Goal: Transaction & Acquisition: Purchase product/service

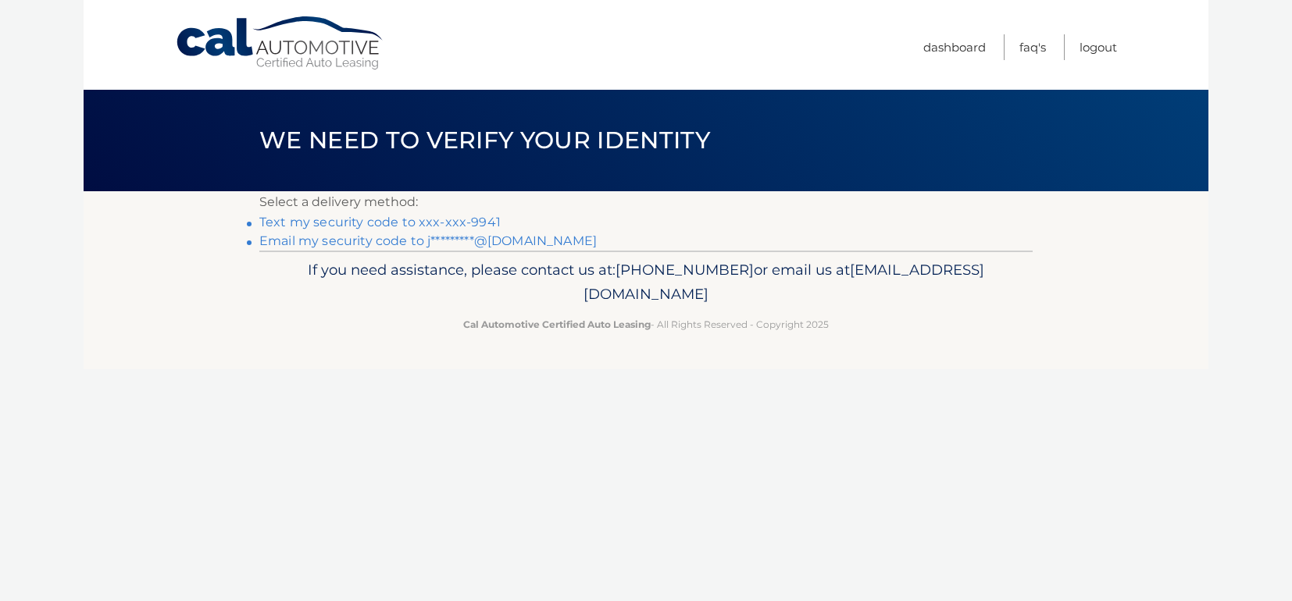
click at [464, 220] on link "Text my security code to xxx-xxx-9941" at bounding box center [379, 222] width 241 height 15
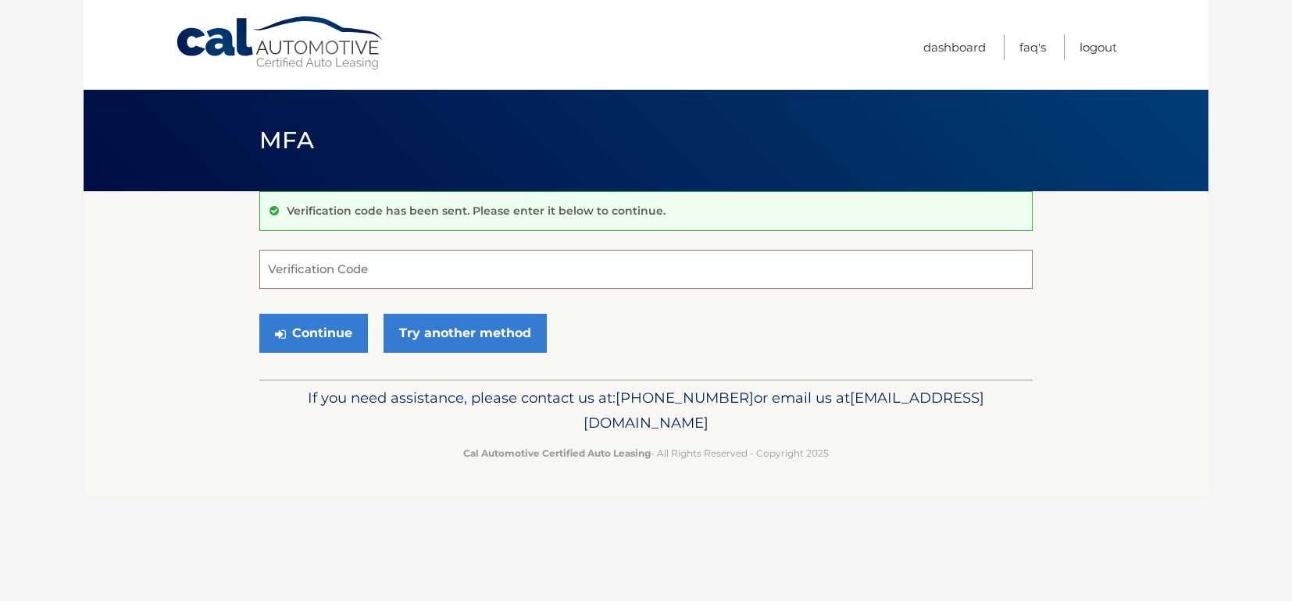
click at [317, 257] on input "Verification Code" at bounding box center [645, 269] width 773 height 39
type input "355247"
click at [259, 314] on button "Continue" at bounding box center [313, 333] width 109 height 39
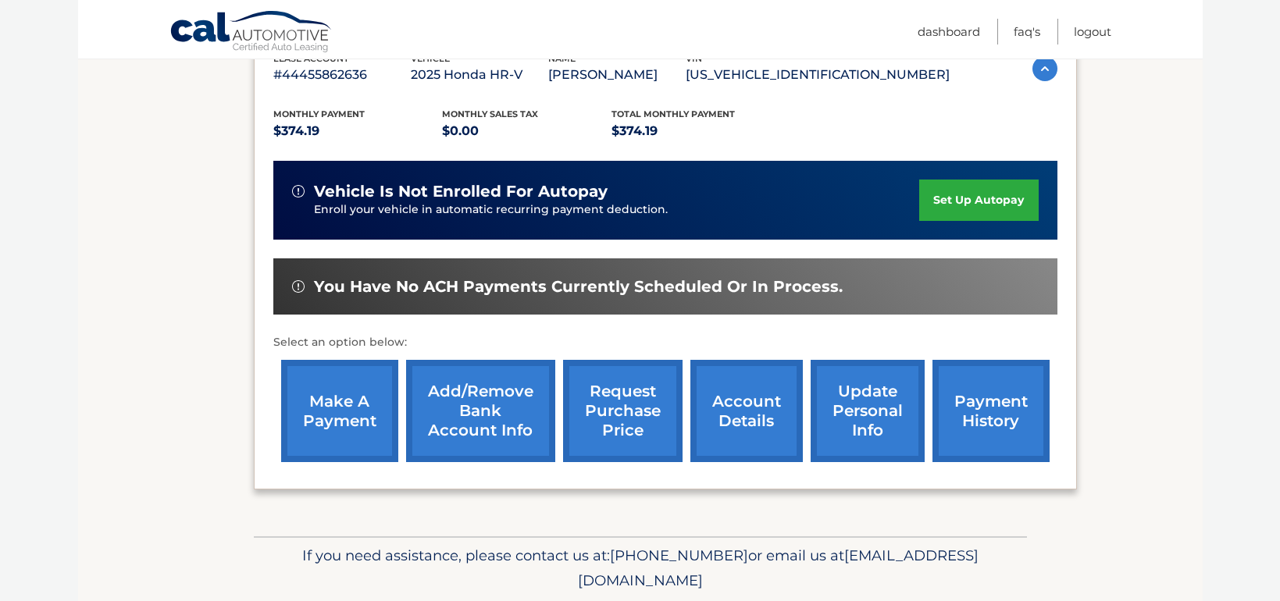
scroll to position [312, 0]
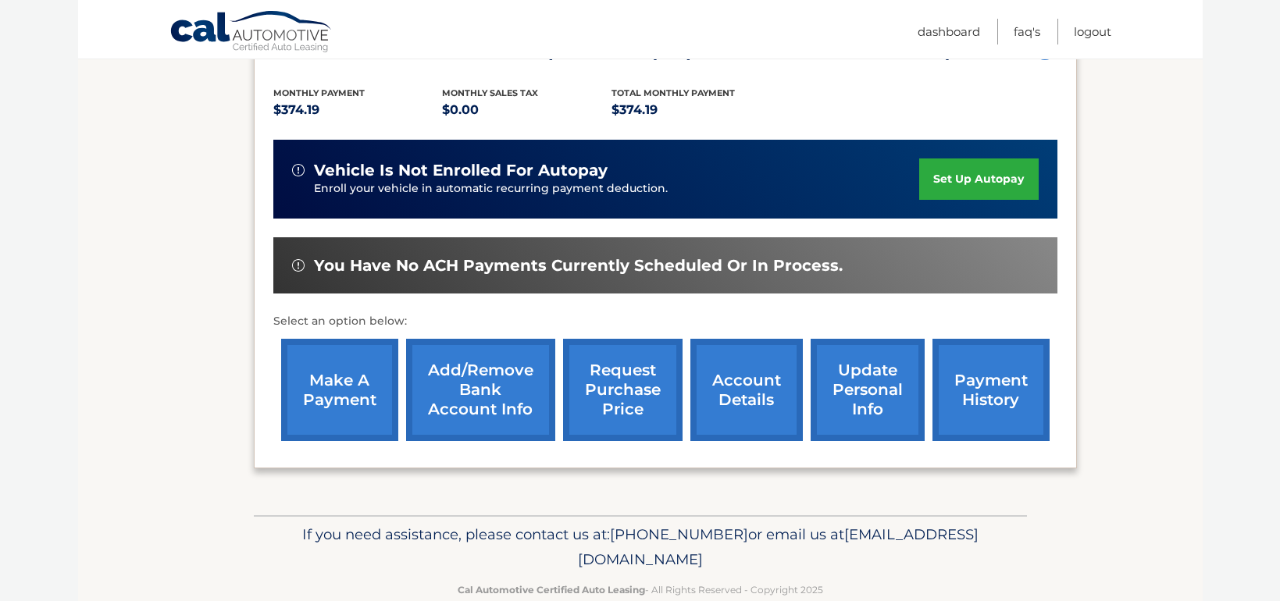
click at [353, 386] on link "make a payment" at bounding box center [339, 390] width 117 height 102
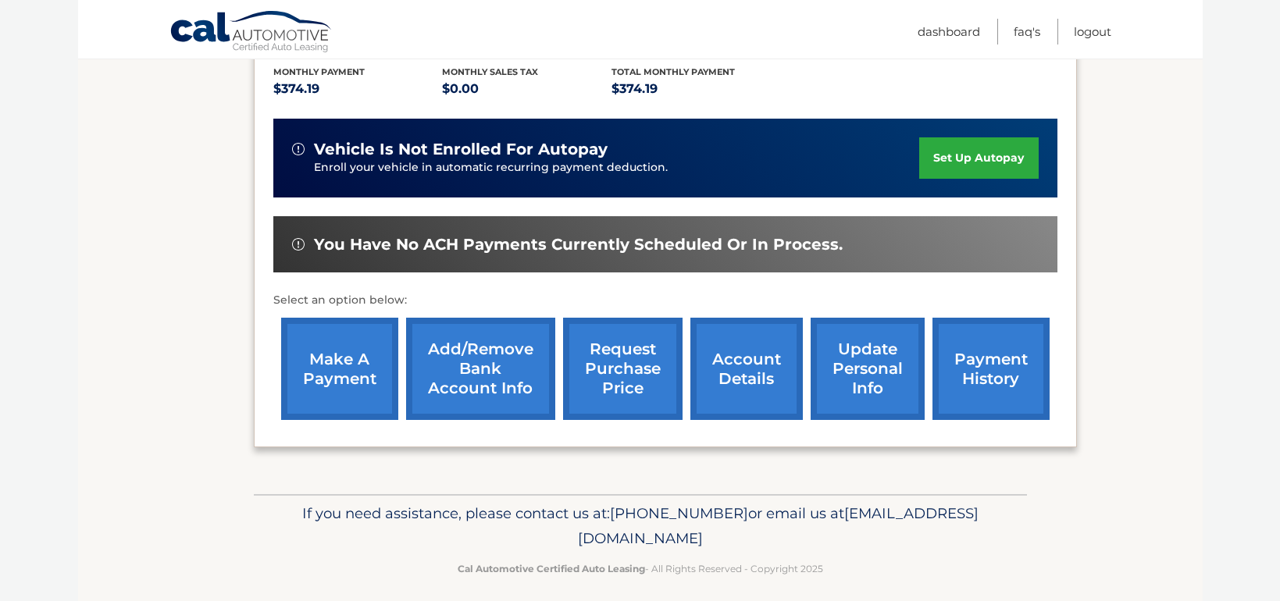
scroll to position [345, 0]
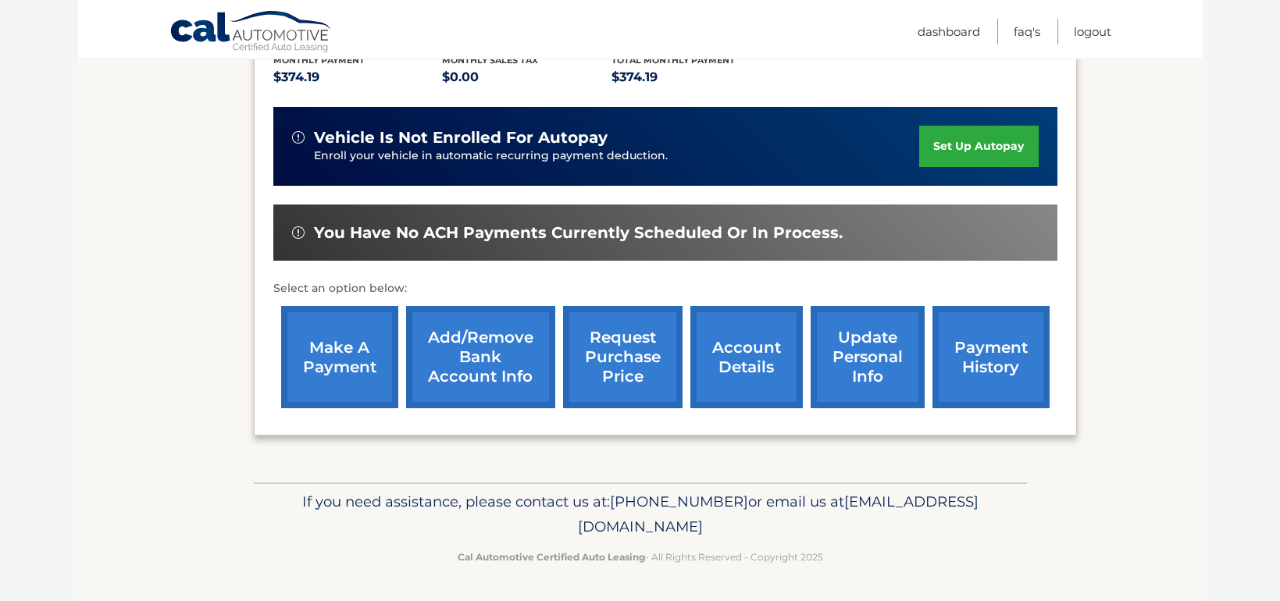
click at [975, 351] on link "payment history" at bounding box center [991, 357] width 117 height 102
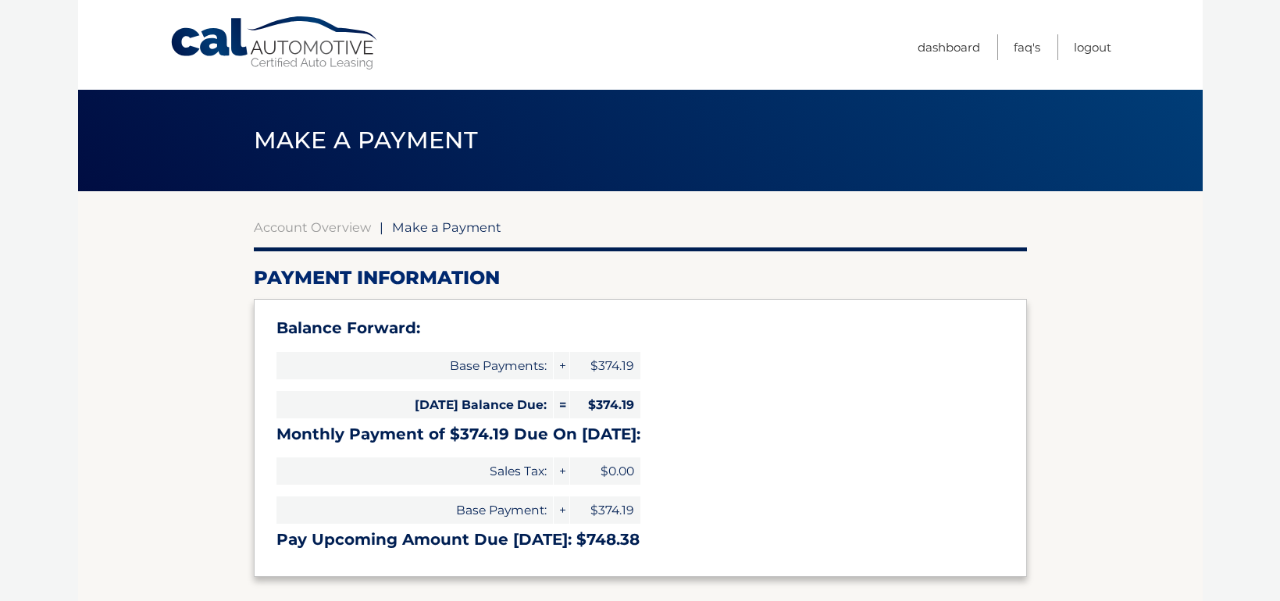
select select "MDc3ZDFhZDgtNTI3MS00ZGRiLWJhODItMWUwMjBhNTU2Nzlm"
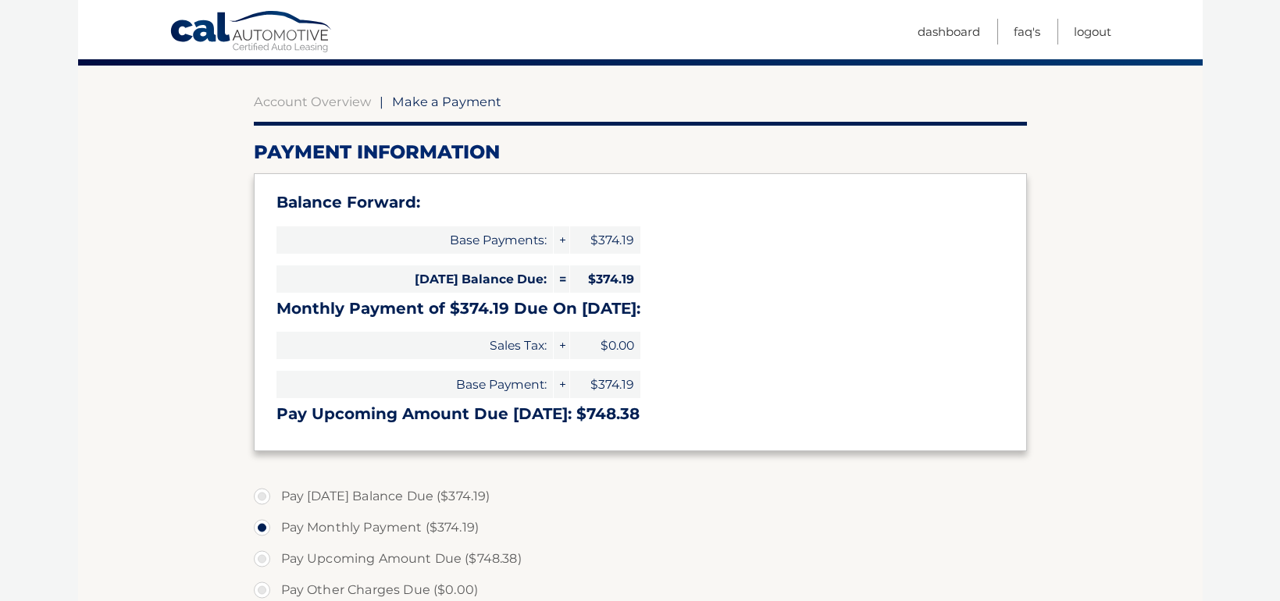
scroll to position [78, 0]
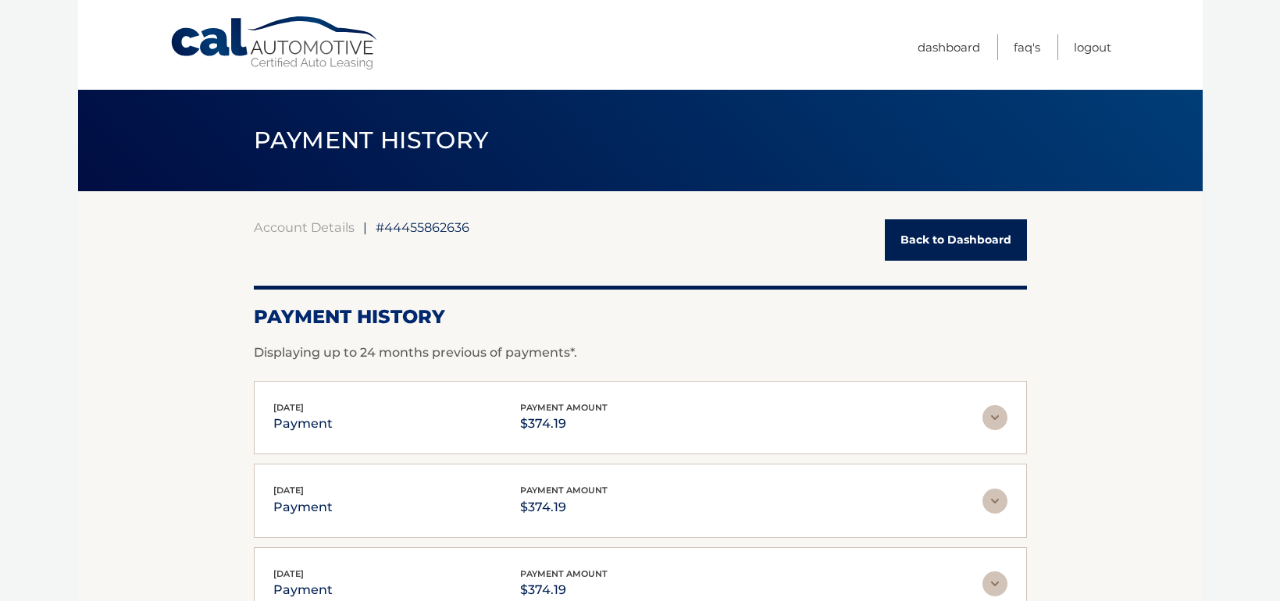
click at [932, 240] on link "Back to Dashboard" at bounding box center [956, 239] width 142 height 41
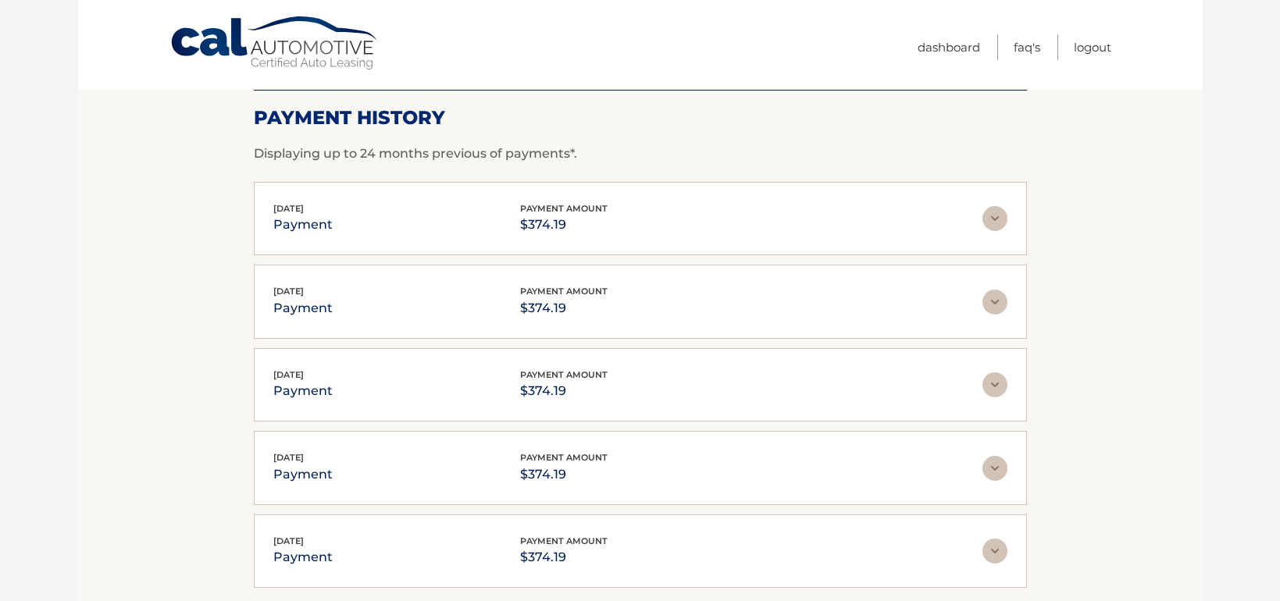
scroll to position [234, 0]
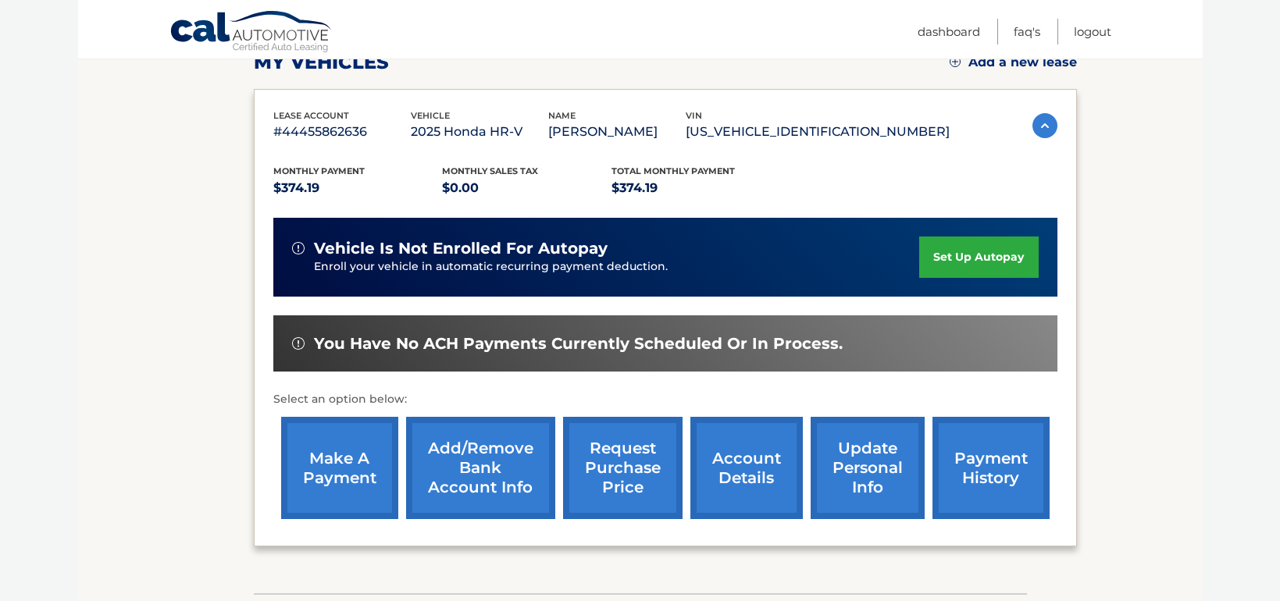
scroll to position [312, 0]
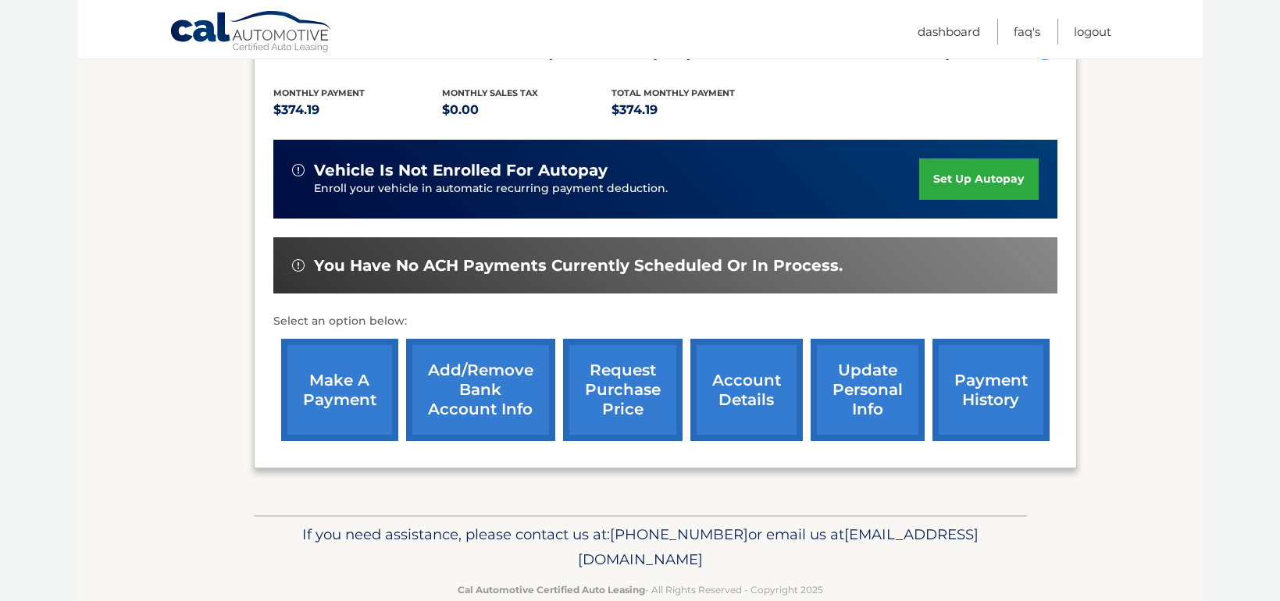
click at [333, 392] on link "make a payment" at bounding box center [339, 390] width 117 height 102
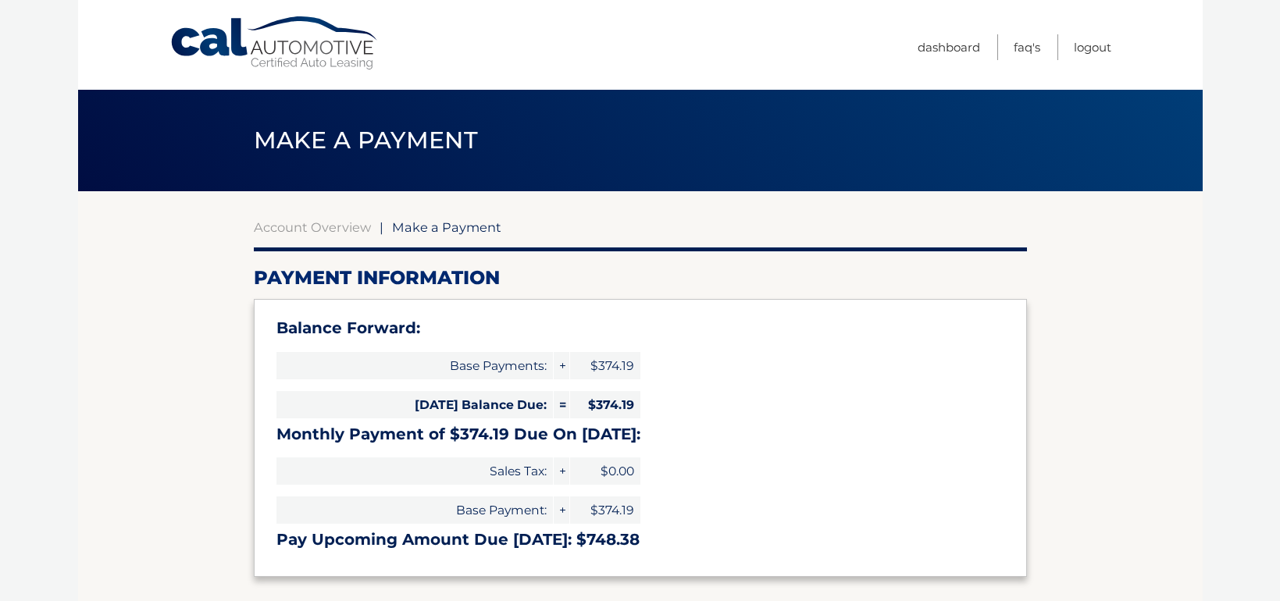
select select "MDc3ZDFhZDgtNTI3MS00ZGRiLWJhODItMWUwMjBhNTU2Nzlm"
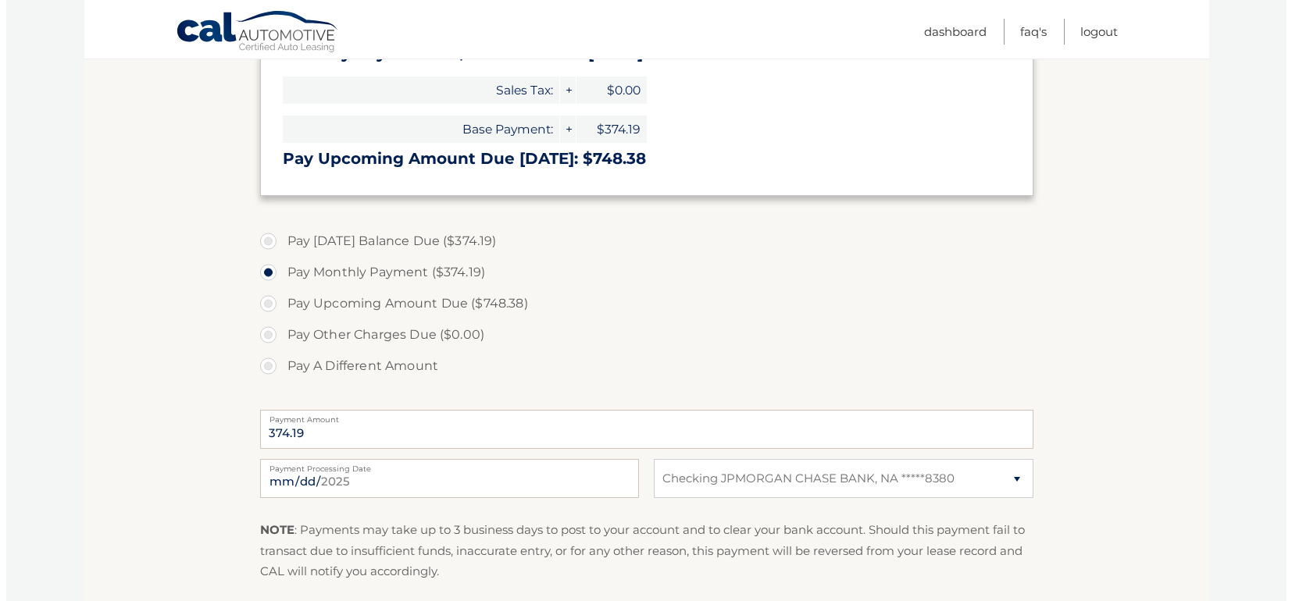
scroll to position [547, 0]
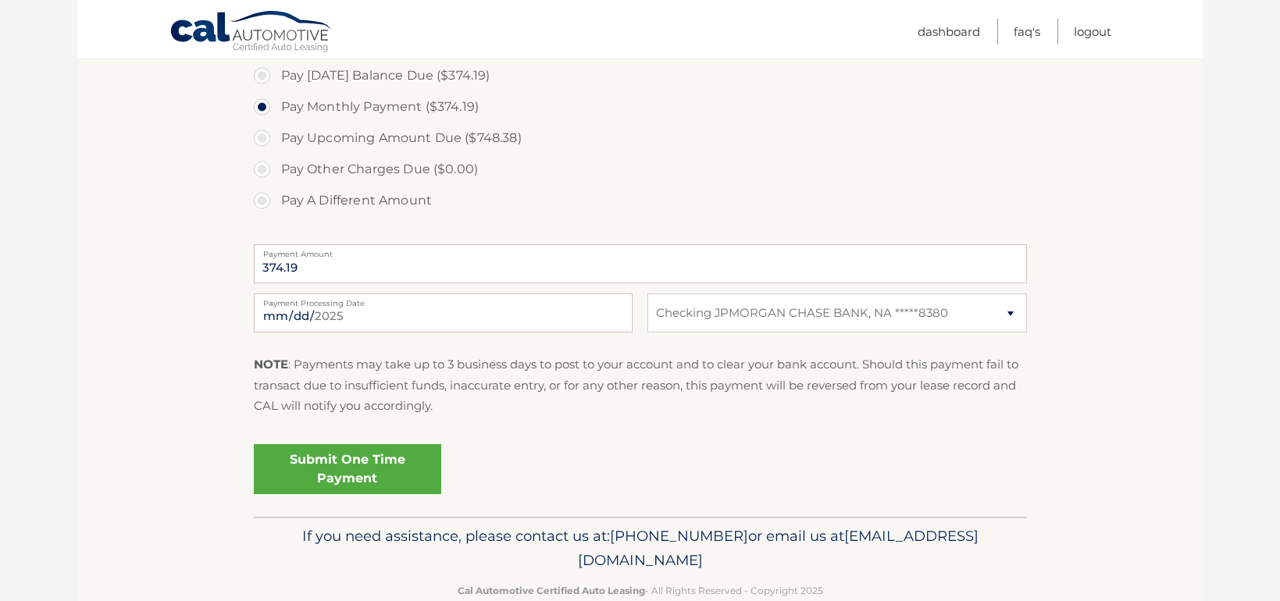
click at [373, 471] on link "Submit One Time Payment" at bounding box center [347, 469] width 187 height 50
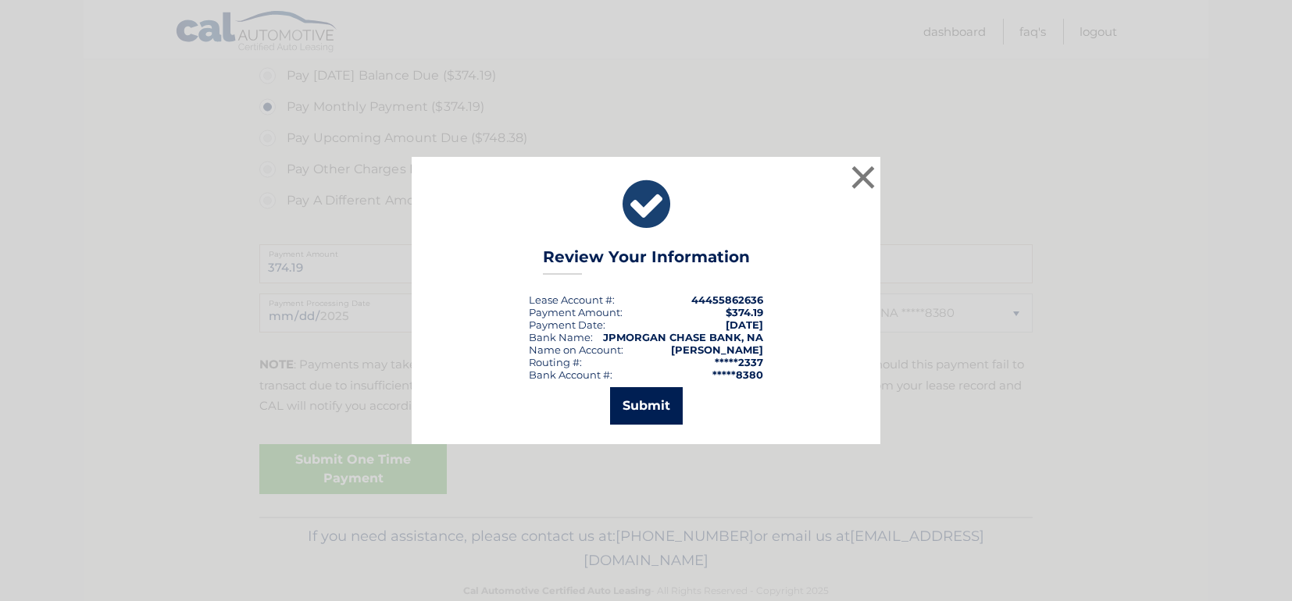
click at [650, 408] on button "Submit" at bounding box center [646, 405] width 73 height 37
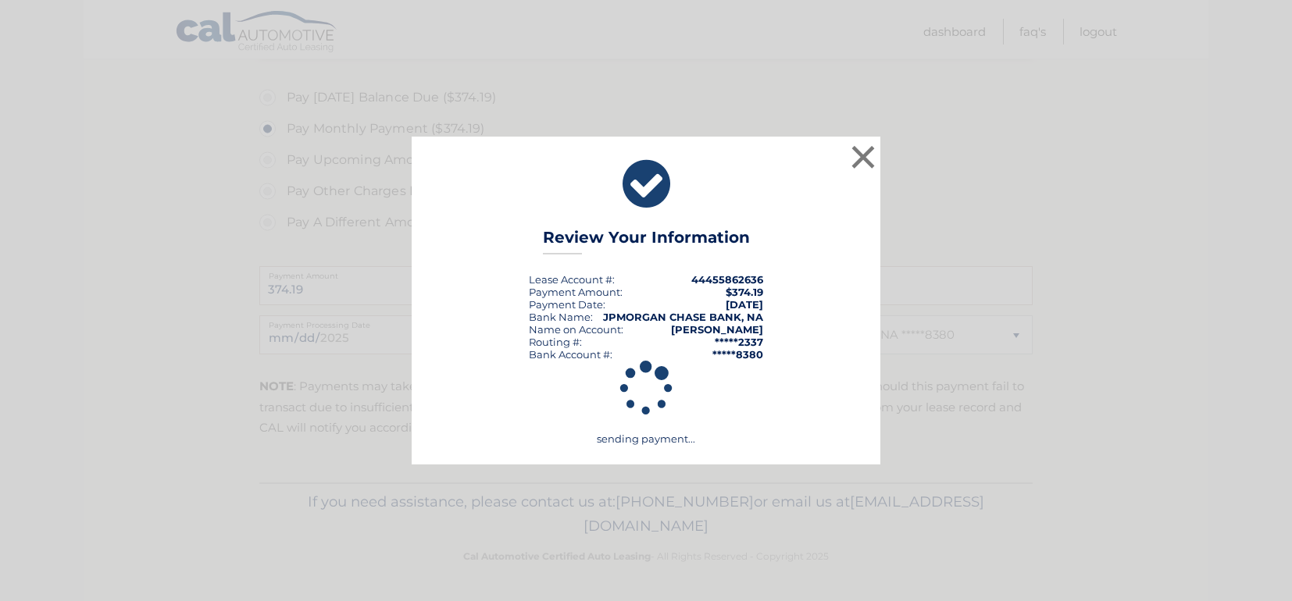
scroll to position [525, 0]
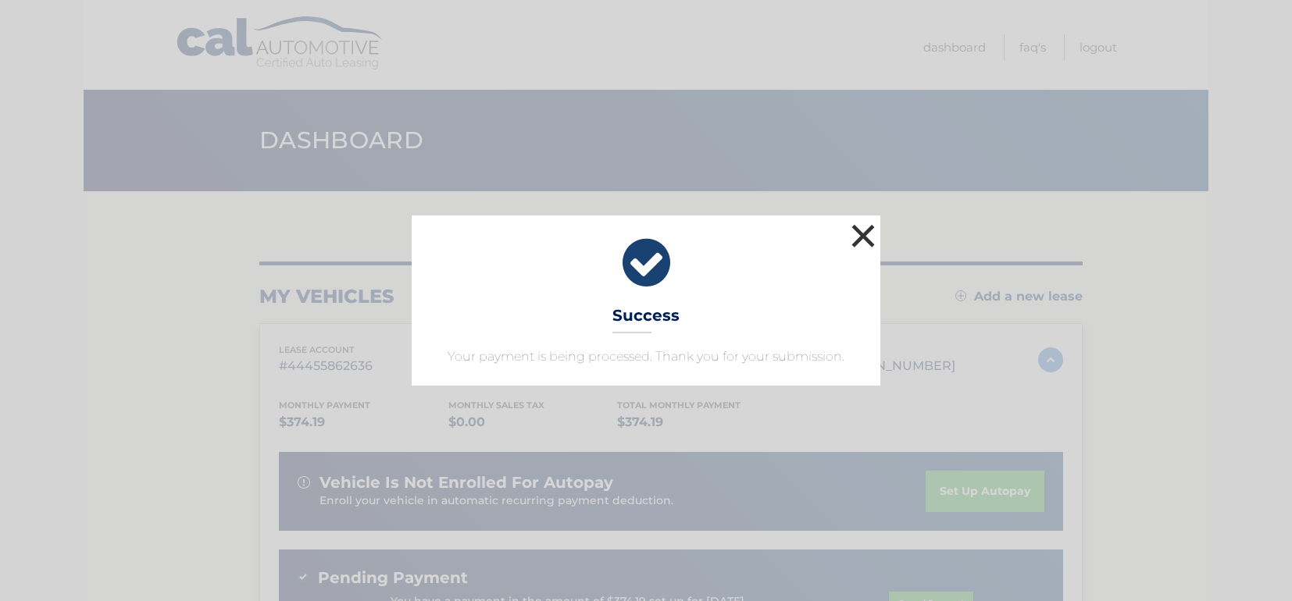
click at [853, 237] on button "×" at bounding box center [862, 235] width 31 height 31
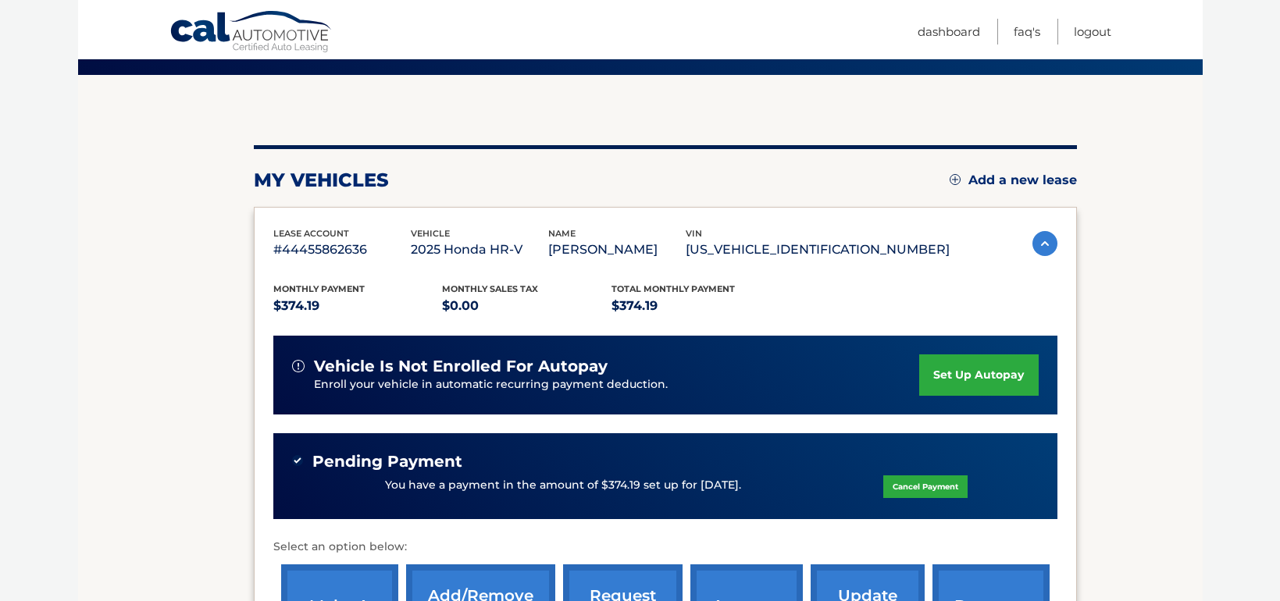
scroll to position [234, 0]
